Goal: Information Seeking & Learning: Find specific page/section

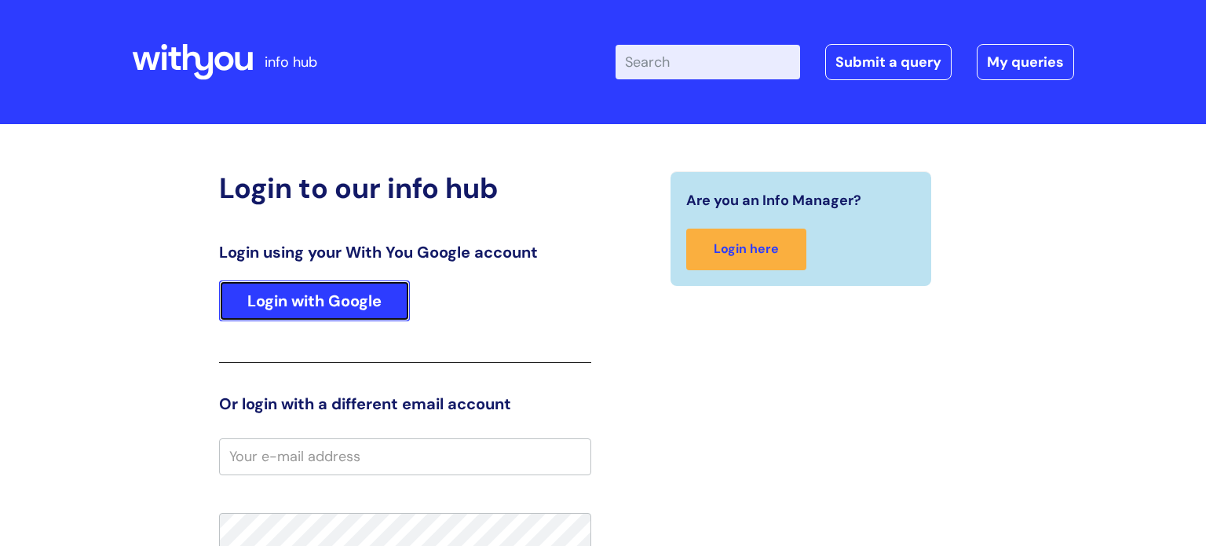
click at [344, 303] on link "Login with Google" at bounding box center [314, 300] width 191 height 41
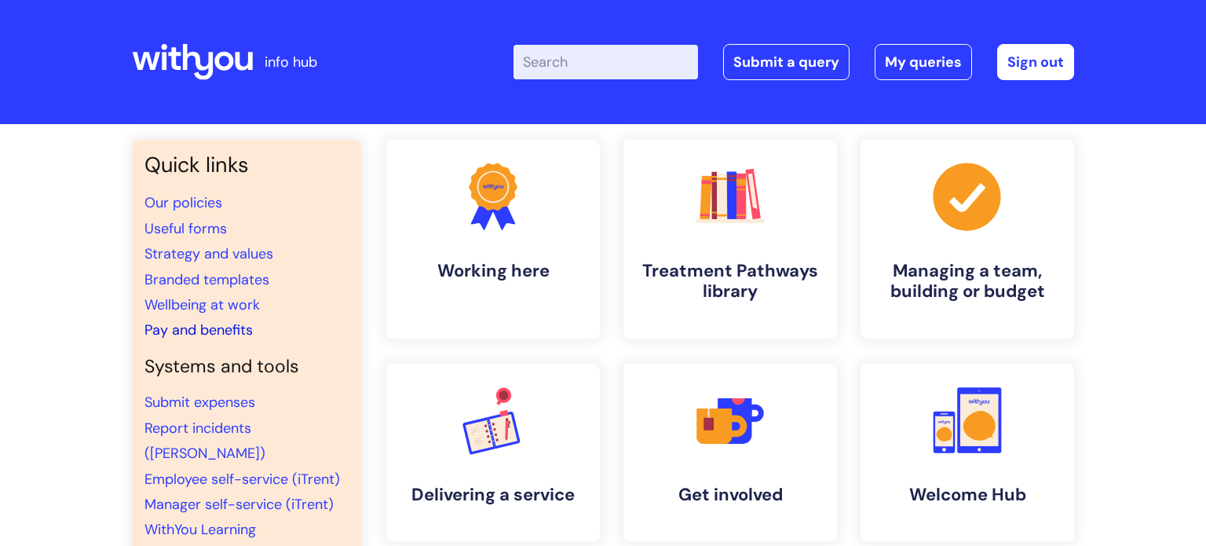
click at [242, 330] on link "Pay and benefits" at bounding box center [198, 329] width 108 height 19
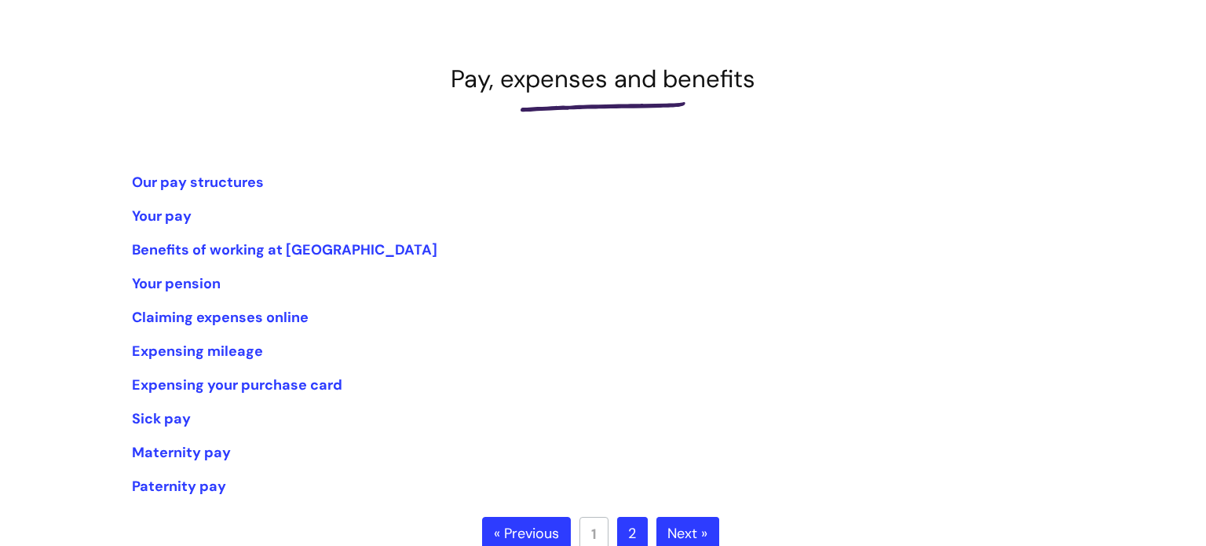
scroll to position [188, 0]
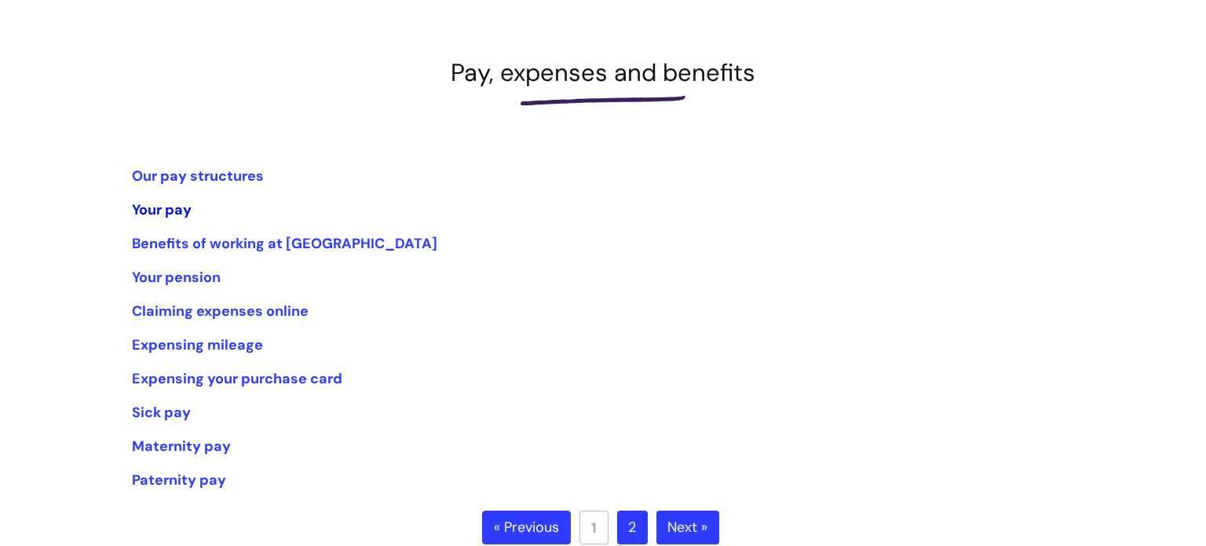
click at [146, 207] on link "Your pay" at bounding box center [162, 209] width 60 height 19
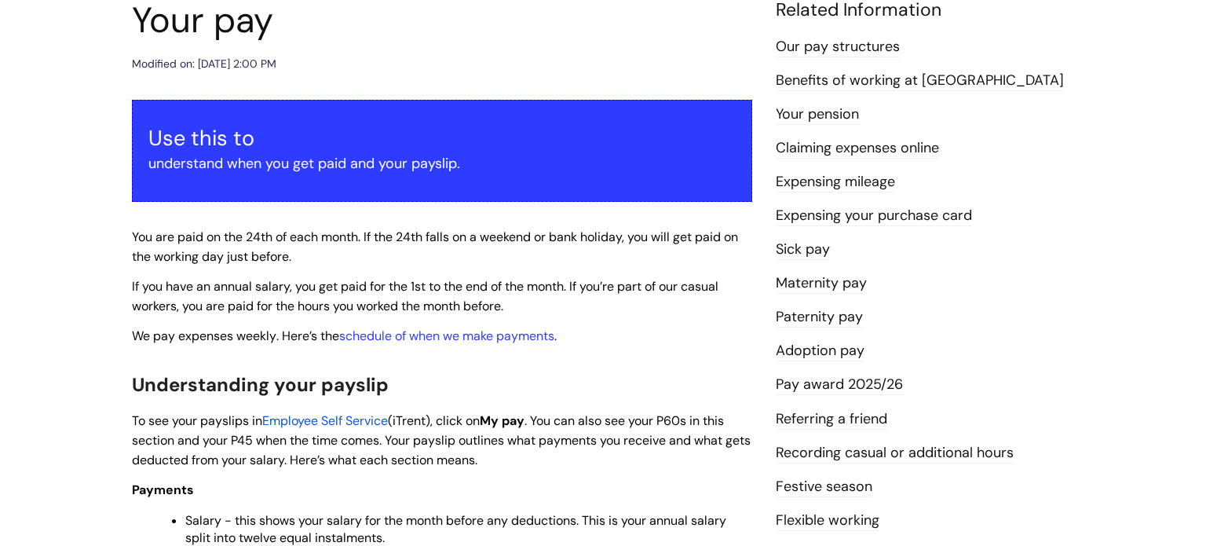
scroll to position [220, 0]
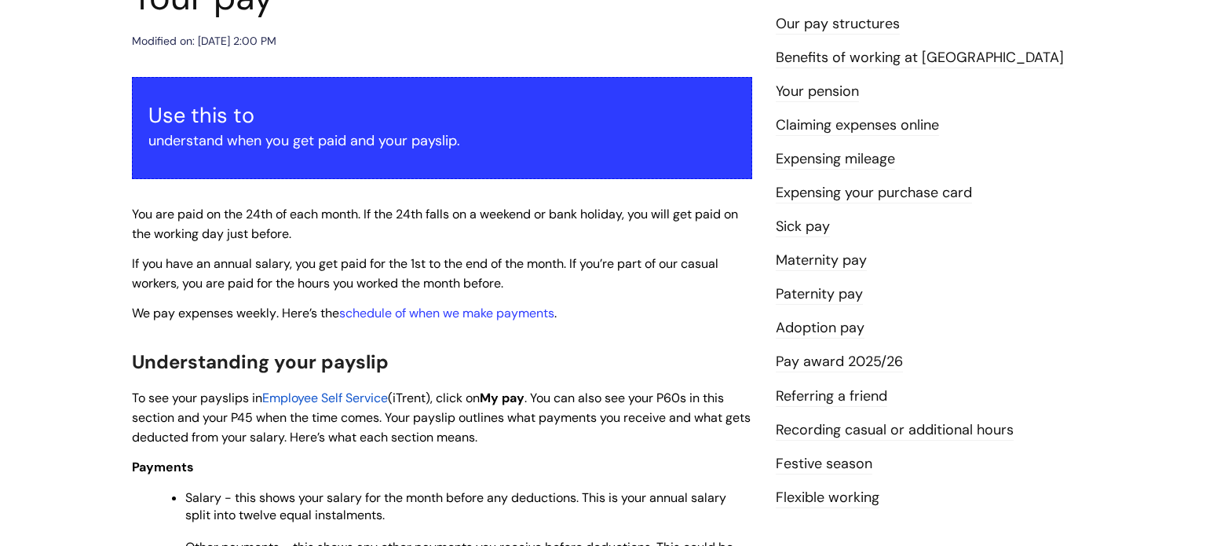
click at [331, 396] on span "Employee Self Service" at bounding box center [325, 397] width 126 height 16
